Goal: Check status: Check status

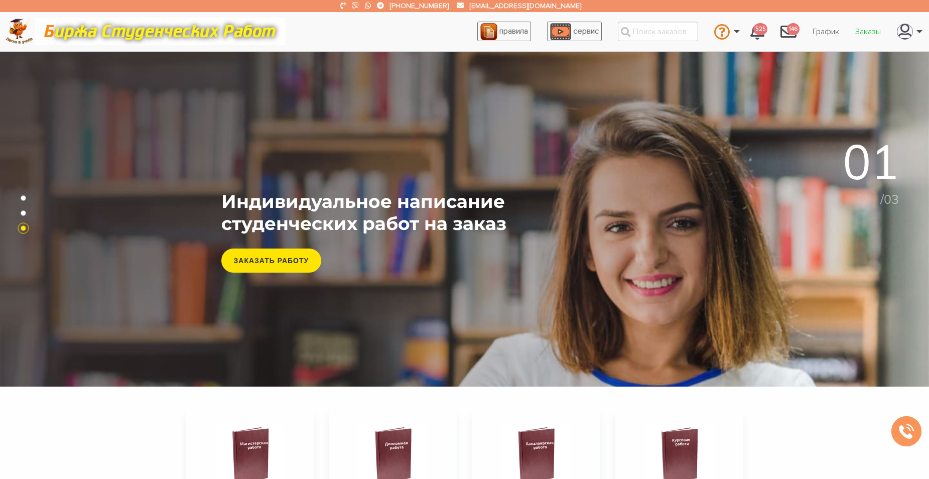
click at [862, 35] on link "Заказы" at bounding box center [868, 31] width 42 height 19
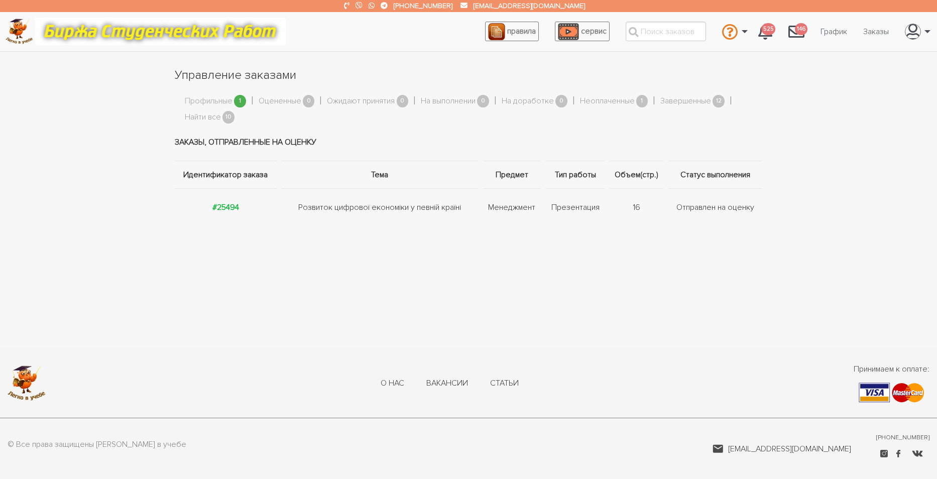
click at [220, 100] on link "Профильные" at bounding box center [209, 101] width 48 height 13
click at [229, 208] on strong "#25494" at bounding box center [225, 207] width 27 height 10
click at [203, 117] on link "Найти все" at bounding box center [203, 117] width 36 height 13
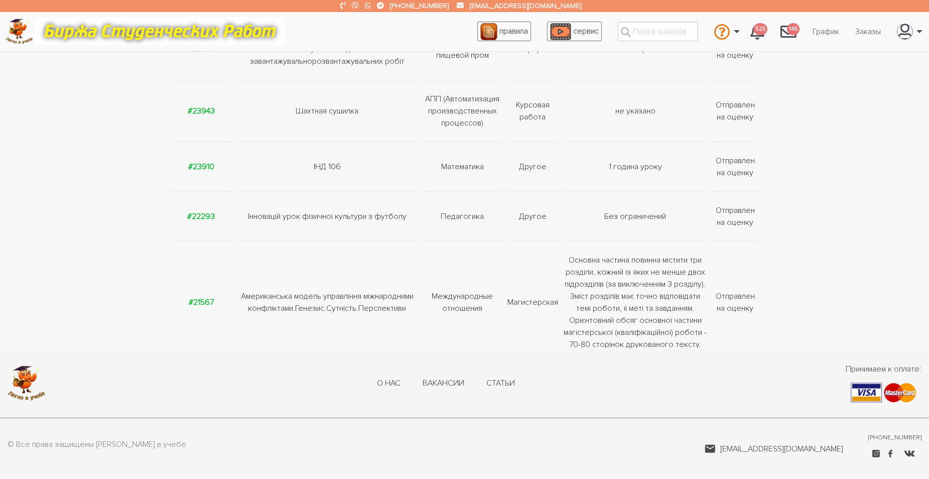
scroll to position [417, 0]
